Goal: Task Accomplishment & Management: Complete application form

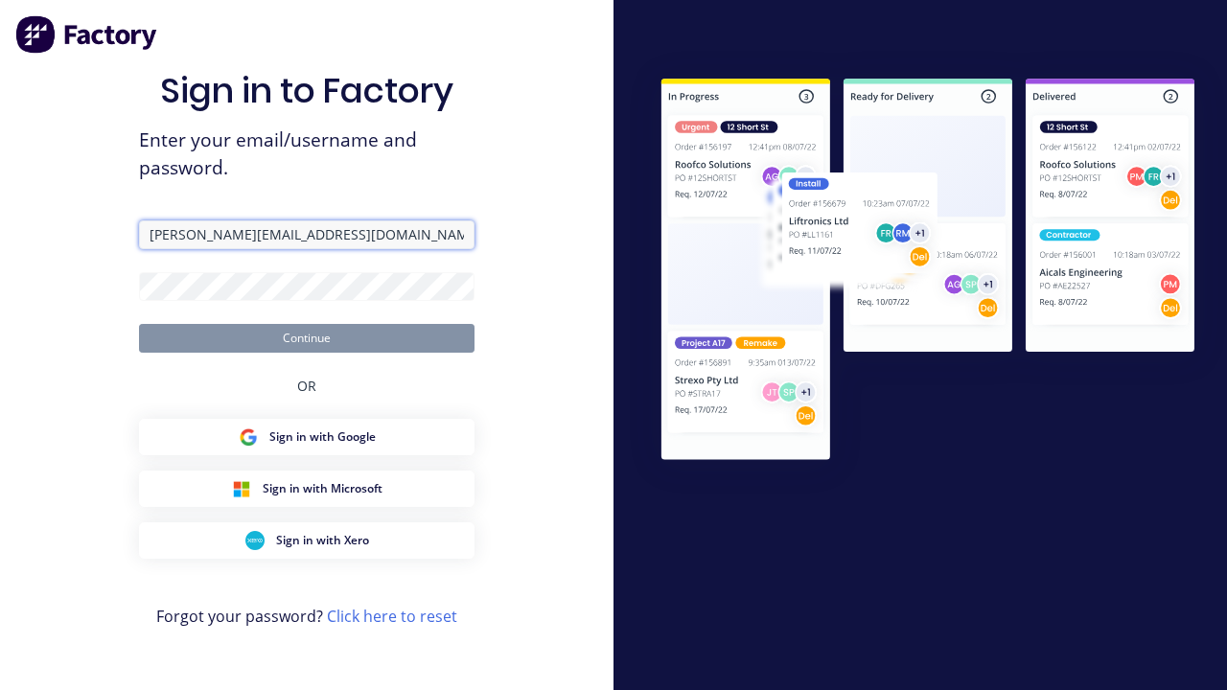
type input "[PERSON_NAME][EMAIL_ADDRESS][DOMAIN_NAME]"
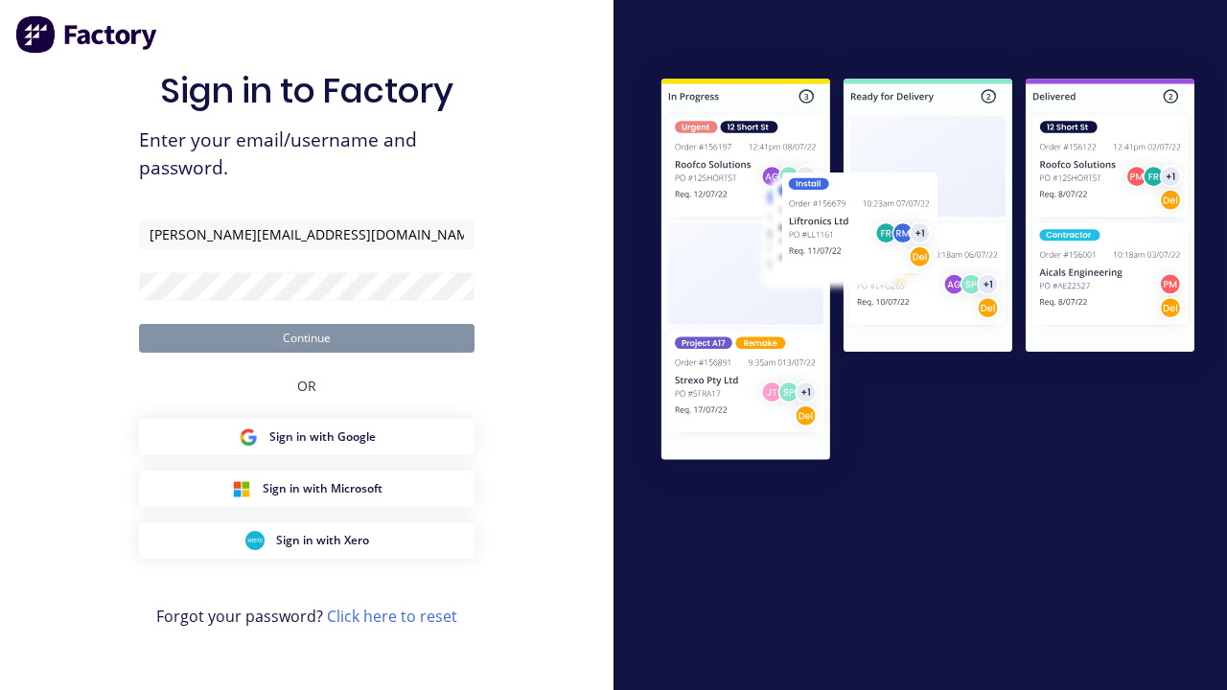
click at [307, 338] on button "Continue" at bounding box center [307, 338] width 336 height 29
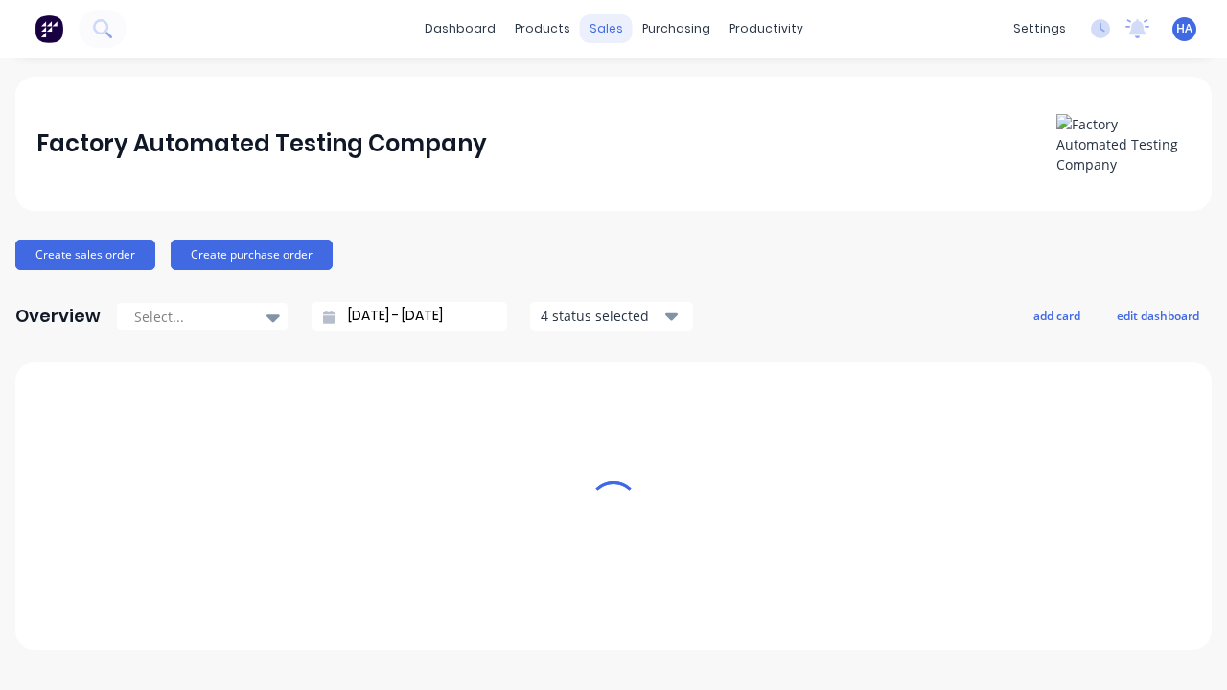
click at [606, 29] on div "sales" at bounding box center [606, 28] width 53 height 29
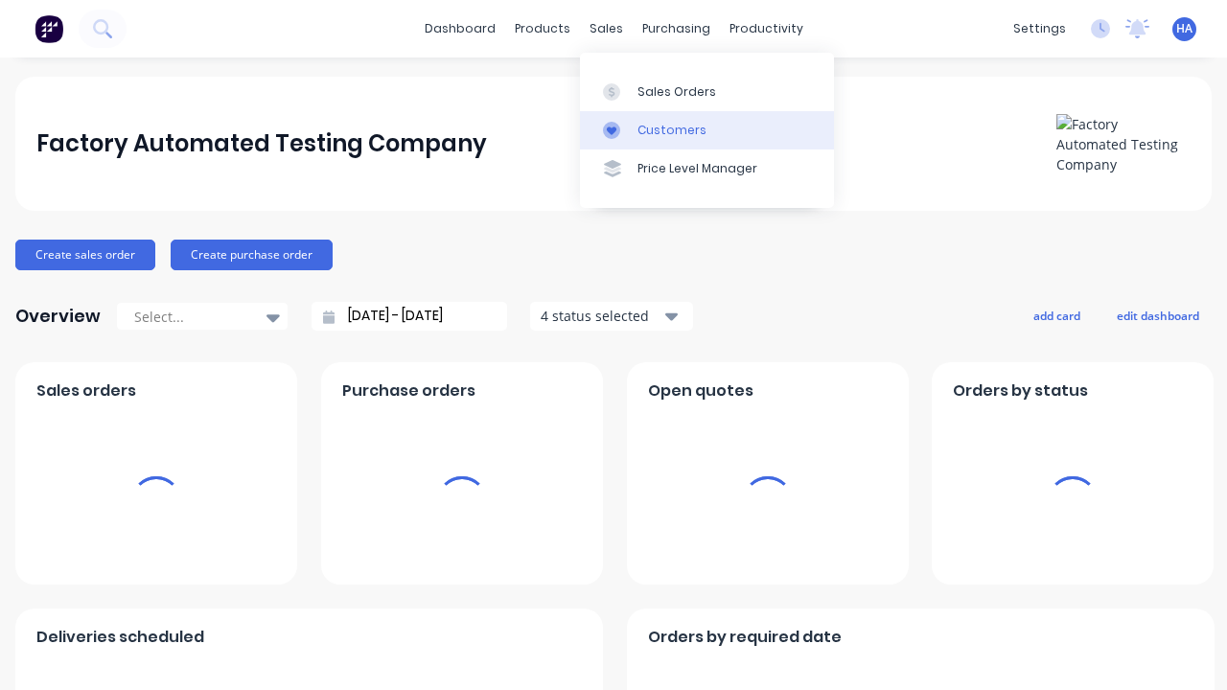
click at [707, 129] on link "Customers" at bounding box center [707, 130] width 254 height 38
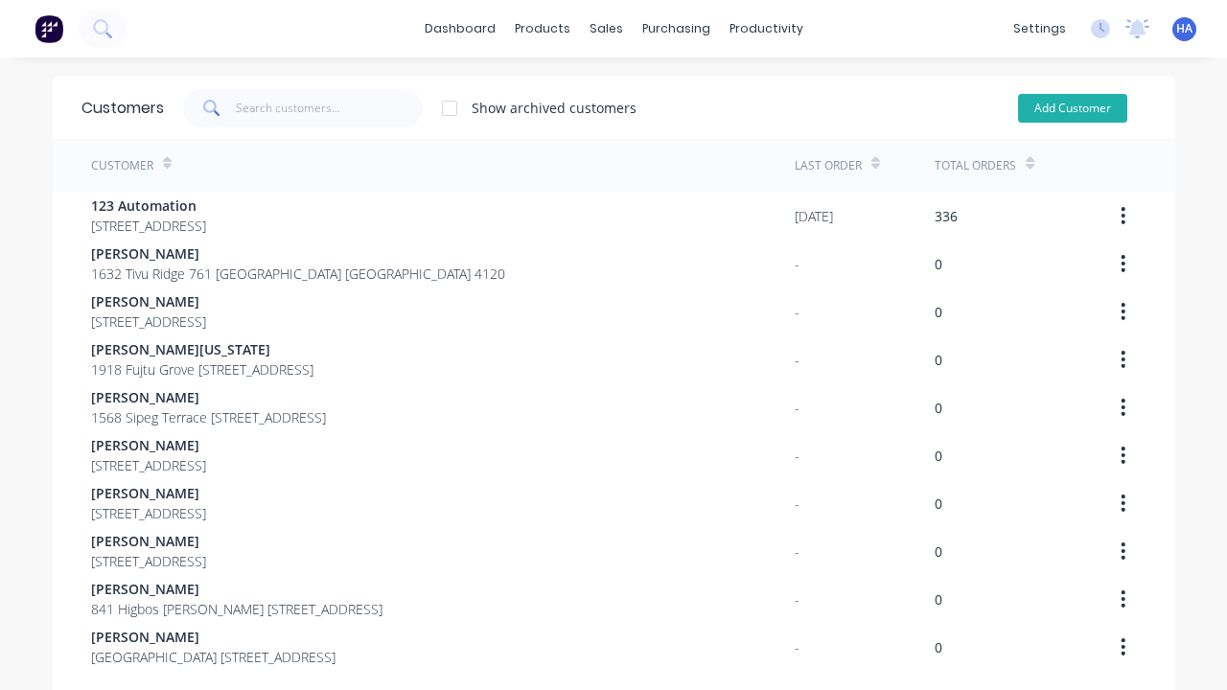
click at [1072, 107] on button "Add Customer" at bounding box center [1072, 108] width 109 height 29
select select "AU"
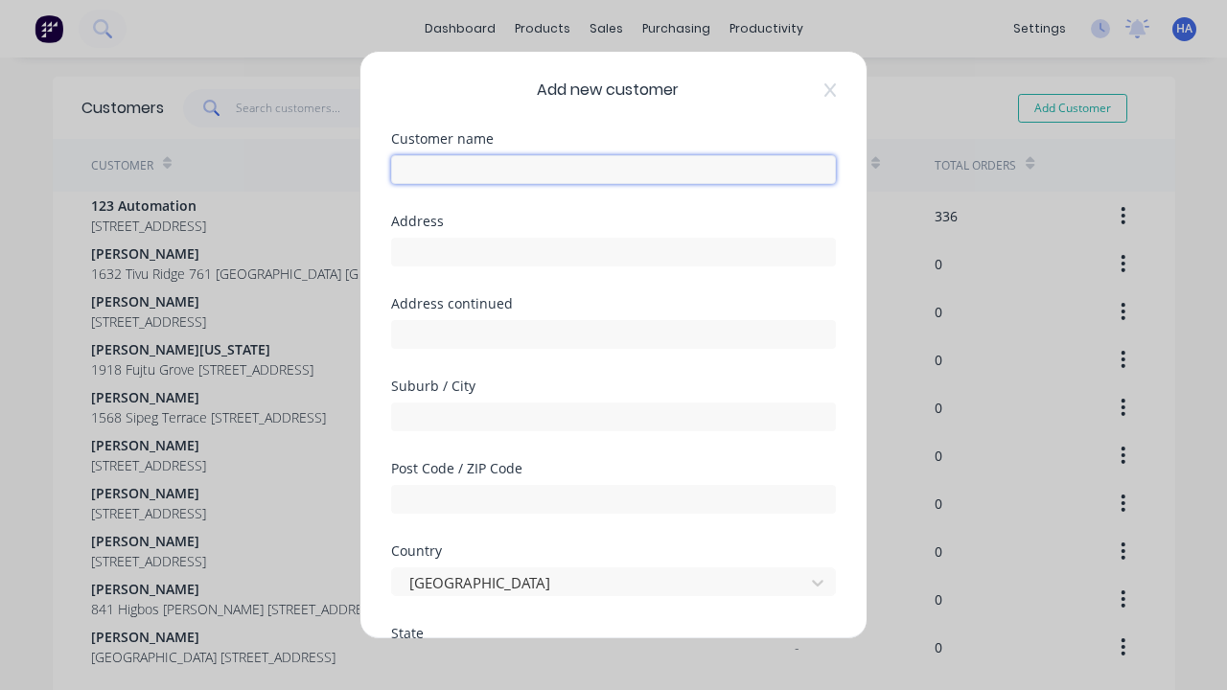
click at [614, 170] on input "text" at bounding box center [613, 169] width 445 height 29
type input "[PERSON_NAME]"
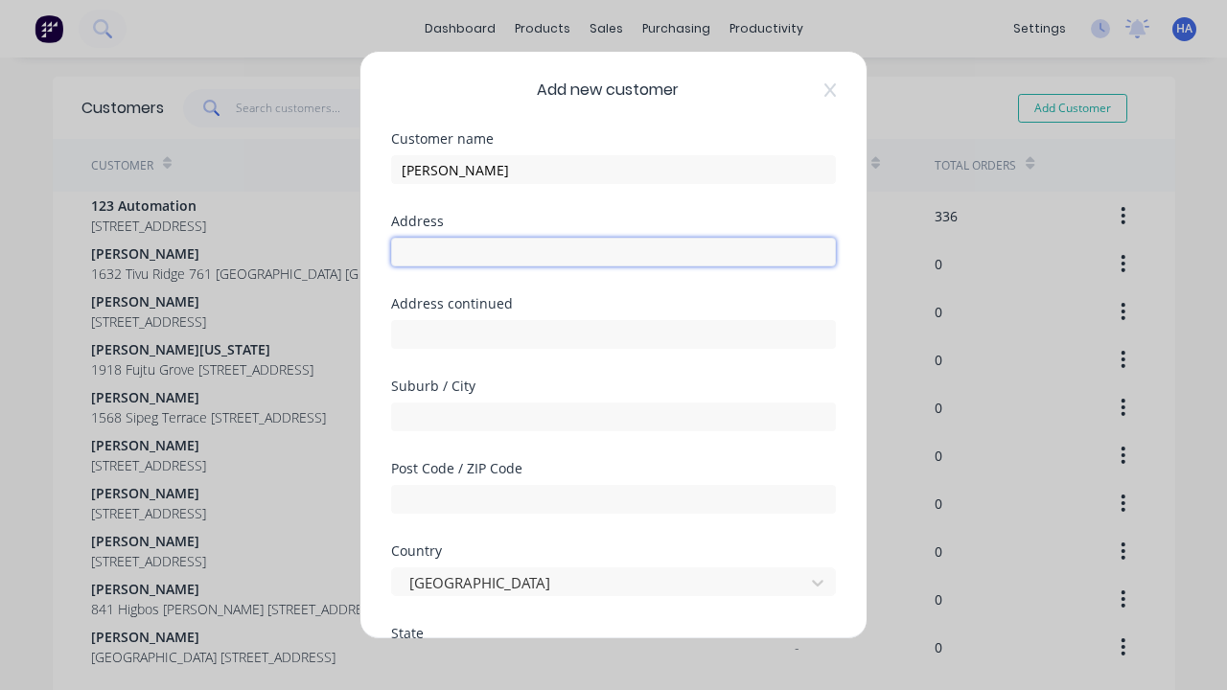
click at [614, 252] on input "text" at bounding box center [613, 252] width 445 height 29
type input "1939 [GEOGRAPHIC_DATA]"
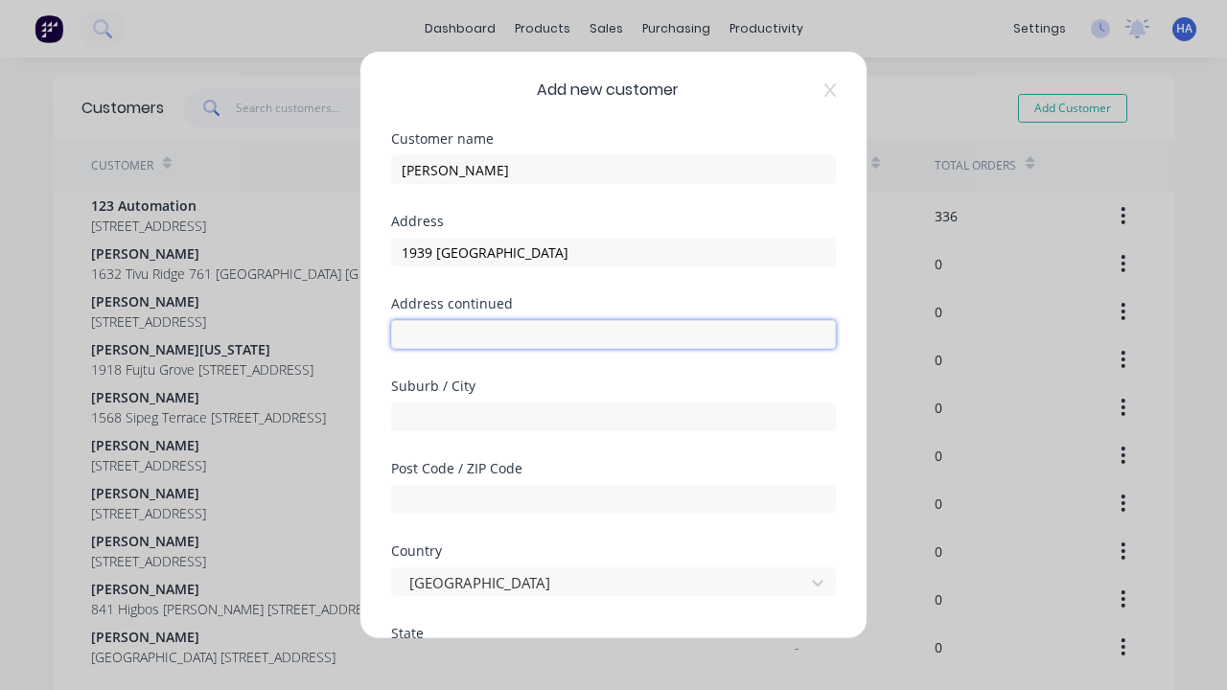
click at [614, 335] on input "text" at bounding box center [613, 334] width 445 height 29
type input "[STREET_ADDRESS]"
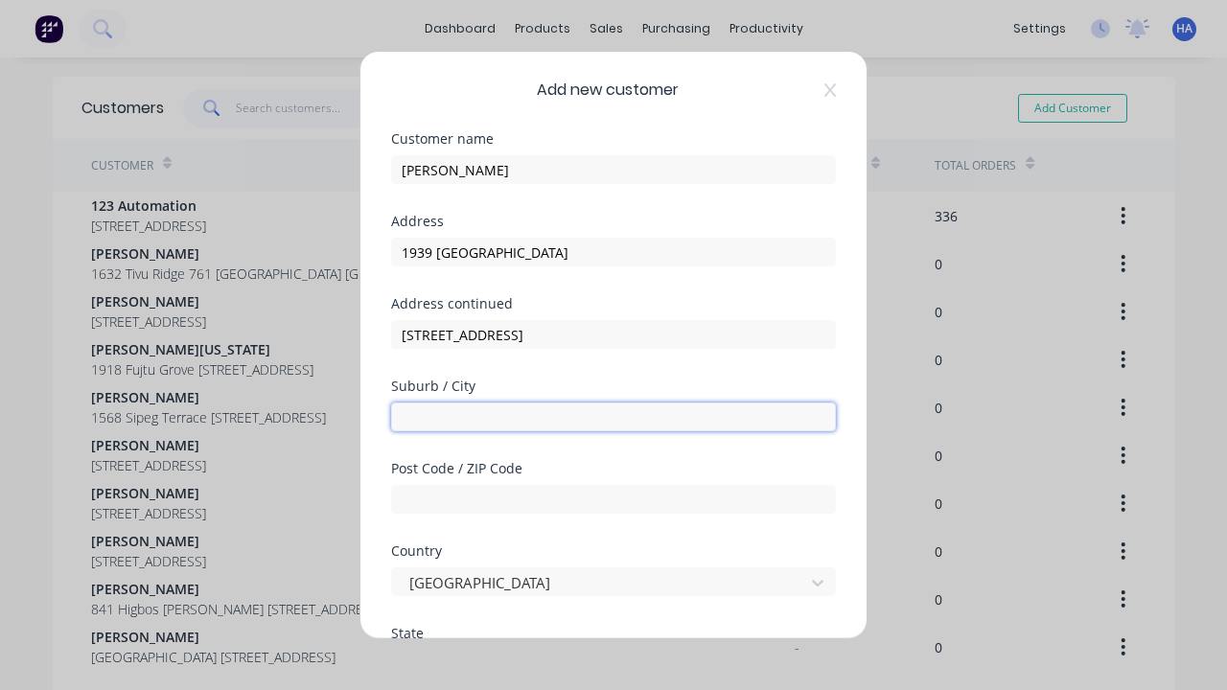
click at [614, 417] on input "text" at bounding box center [613, 417] width 445 height 29
type input "Jicjoos"
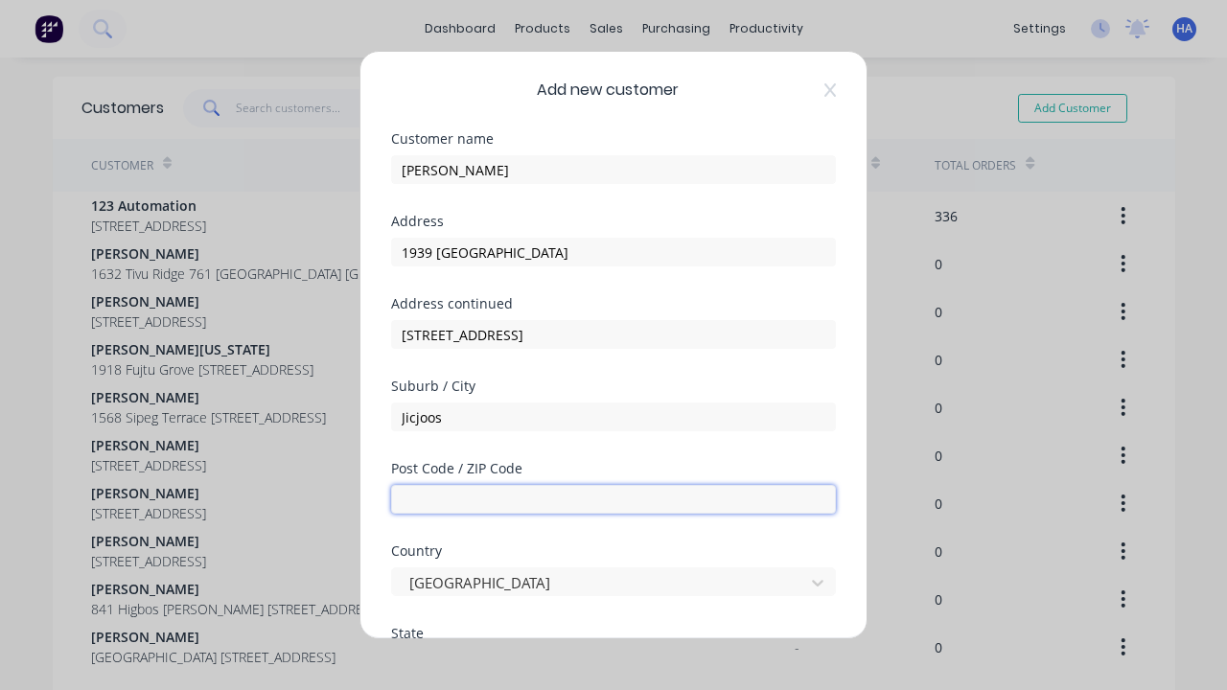
click at [614, 500] on input "text" at bounding box center [613, 499] width 445 height 29
type input "4120"
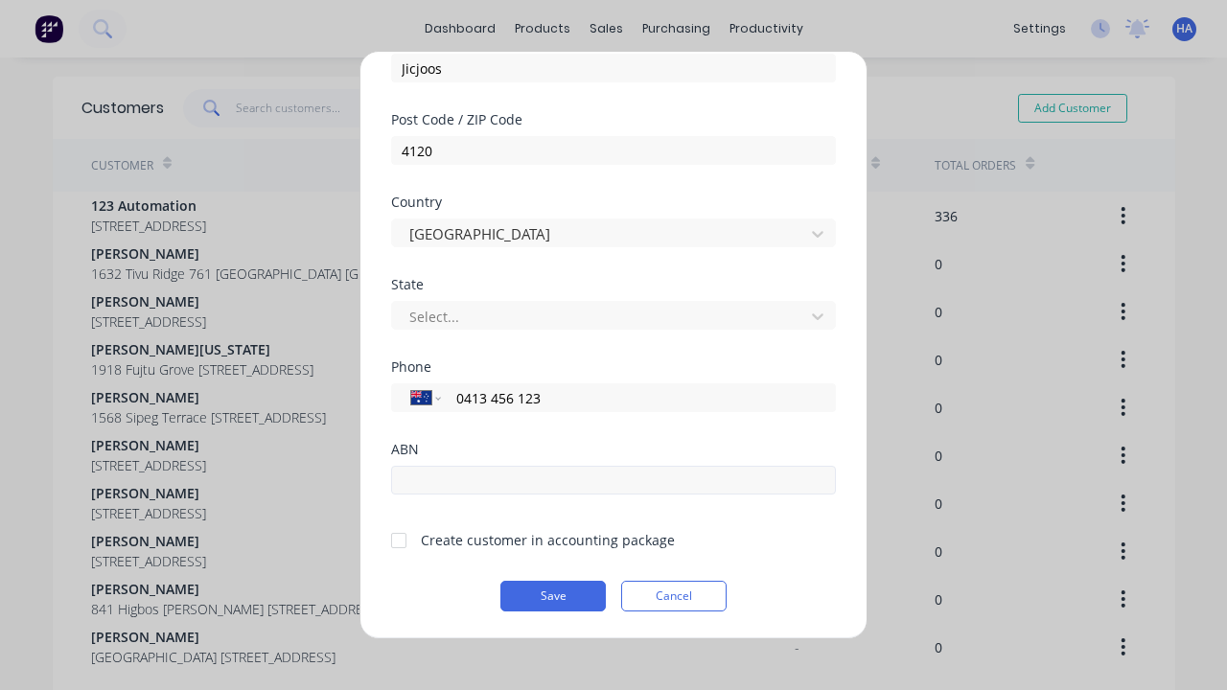
type input "0413 456 123"
click at [614, 480] on input "text" at bounding box center [613, 480] width 445 height 29
type input "12341234"
click at [553, 596] on button "Save" at bounding box center [553, 596] width 105 height 31
